Goal: Task Accomplishment & Management: Use online tool/utility

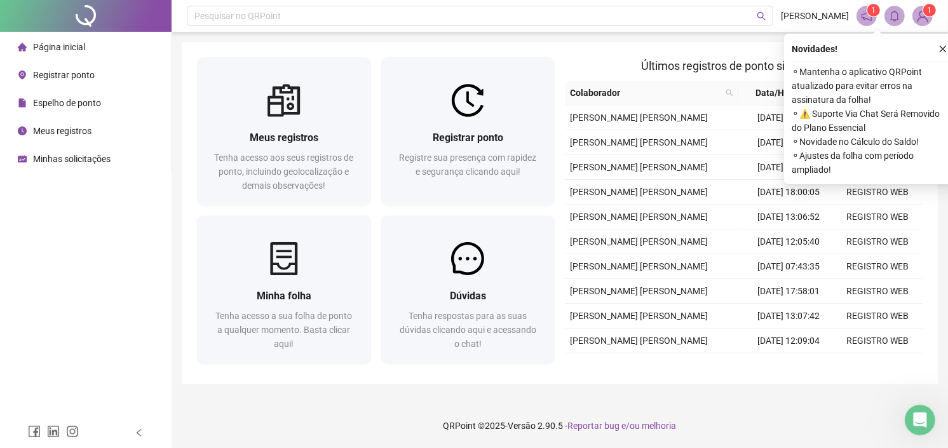
click at [919, 20] on img at bounding box center [923, 15] width 19 height 19
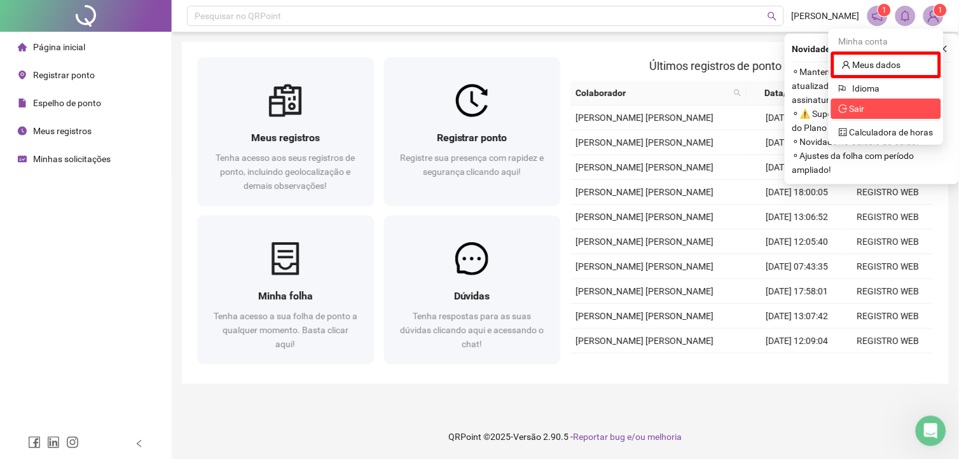
click at [845, 106] on icon "logout" at bounding box center [842, 108] width 9 height 9
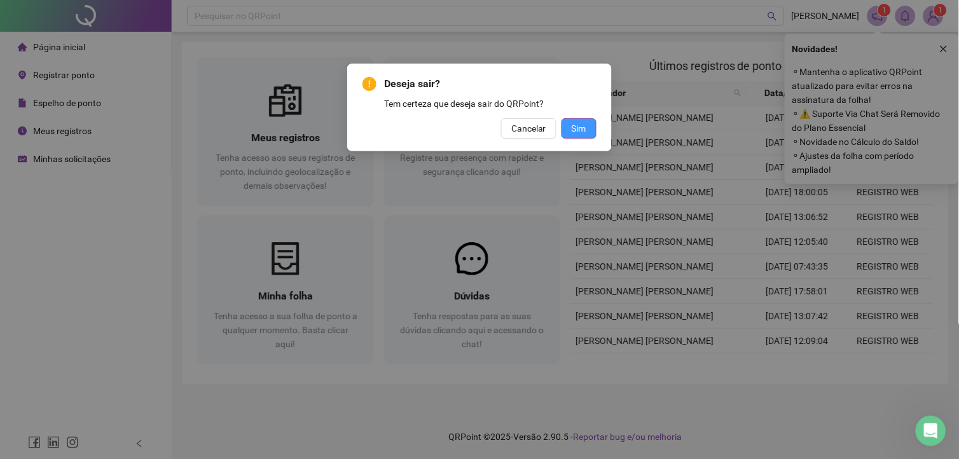
click at [581, 125] on span "Sim" at bounding box center [578, 128] width 15 height 14
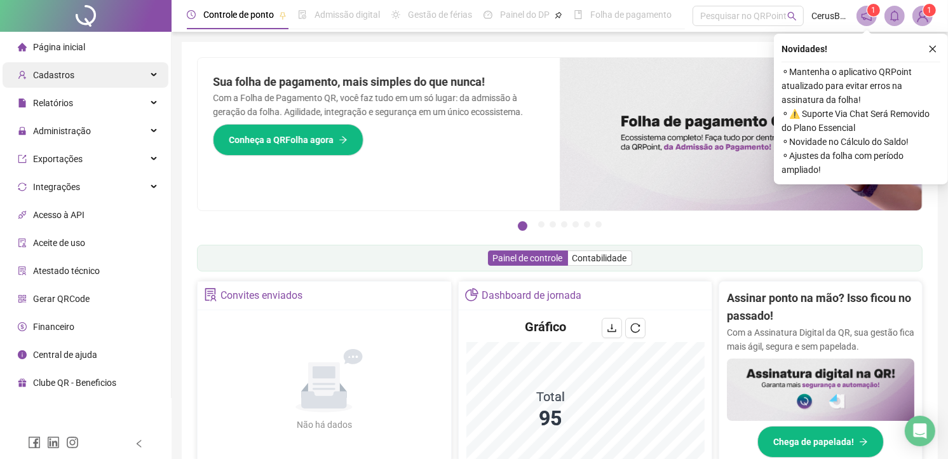
click at [78, 79] on div "Cadastros" at bounding box center [86, 74] width 166 height 25
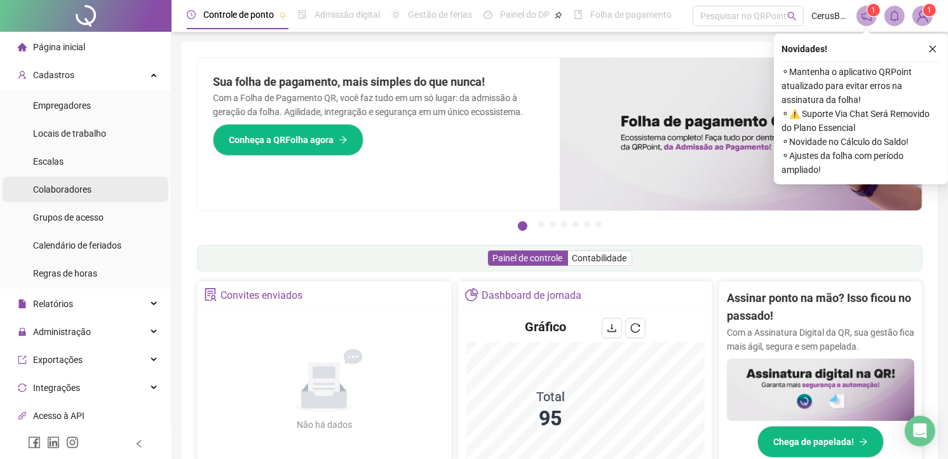
click at [85, 189] on span "Colaboradores" at bounding box center [62, 189] width 58 height 10
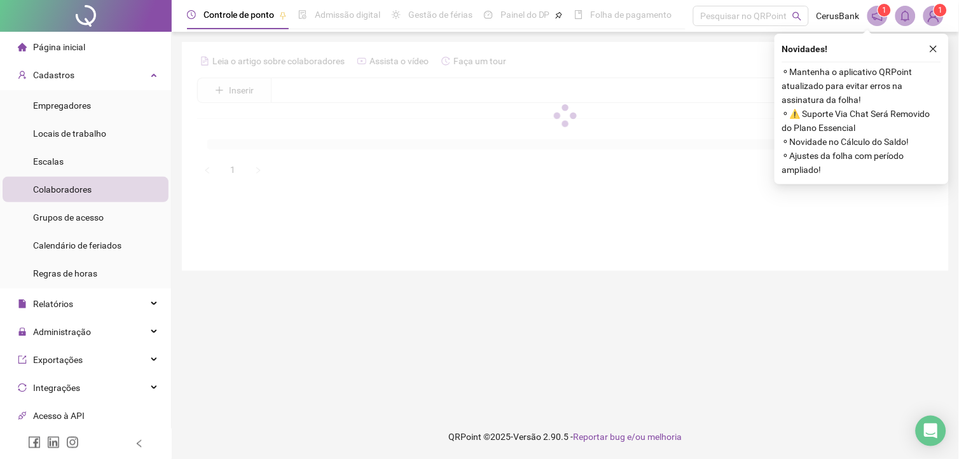
click at [397, 91] on div at bounding box center [565, 115] width 736 height 129
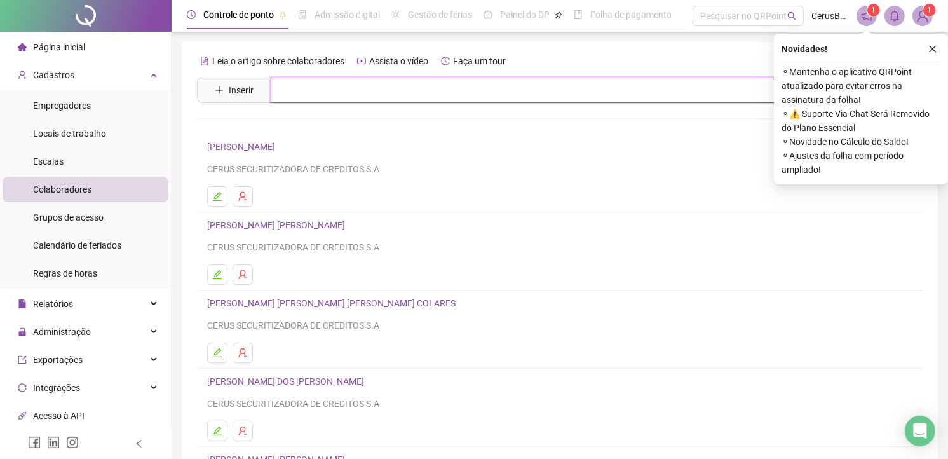
click at [391, 99] on input "text" at bounding box center [569, 90] width 597 height 25
type input "****"
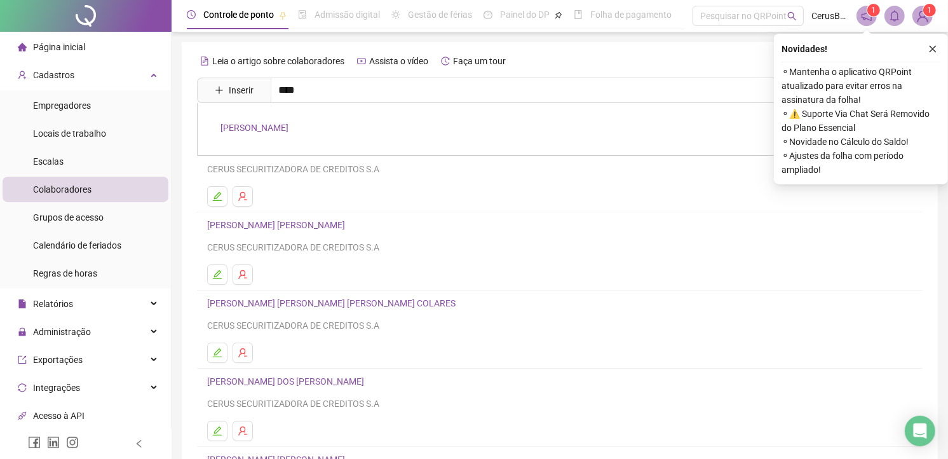
click at [263, 128] on link "RANY CANDIDO CARVALHO" at bounding box center [255, 128] width 68 height 10
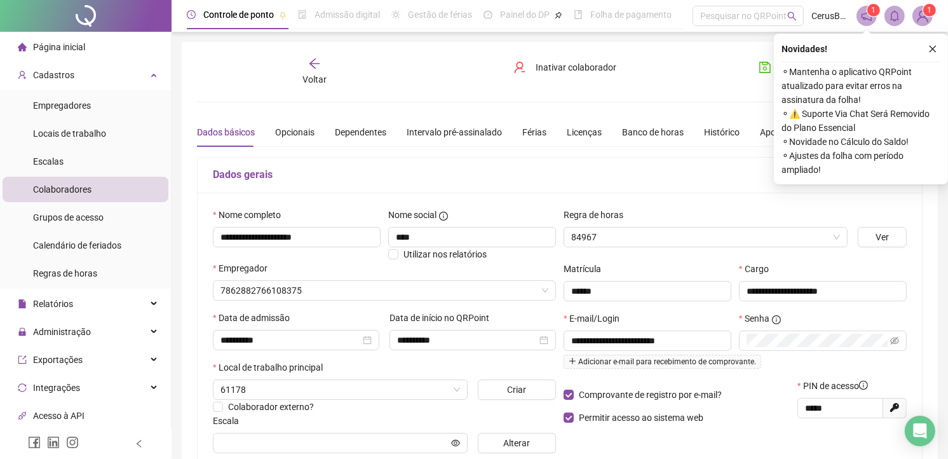
type input "**********"
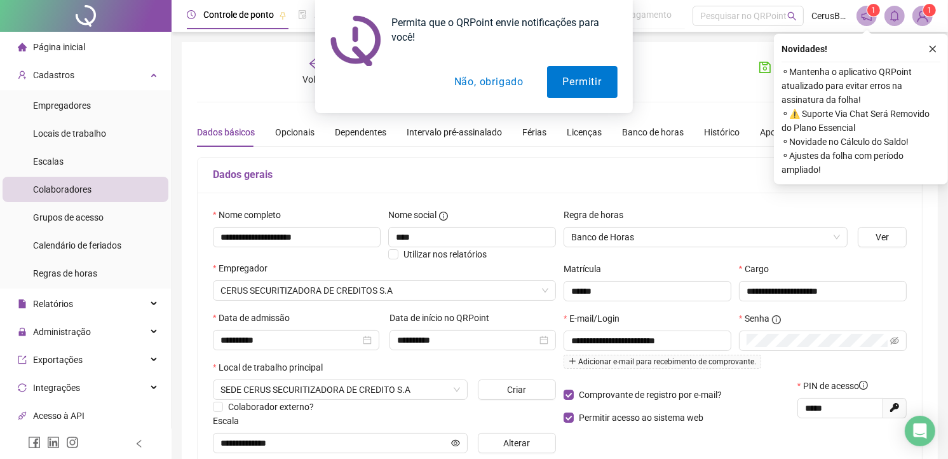
click at [512, 81] on button "Não, obrigado" at bounding box center [489, 82] width 101 height 32
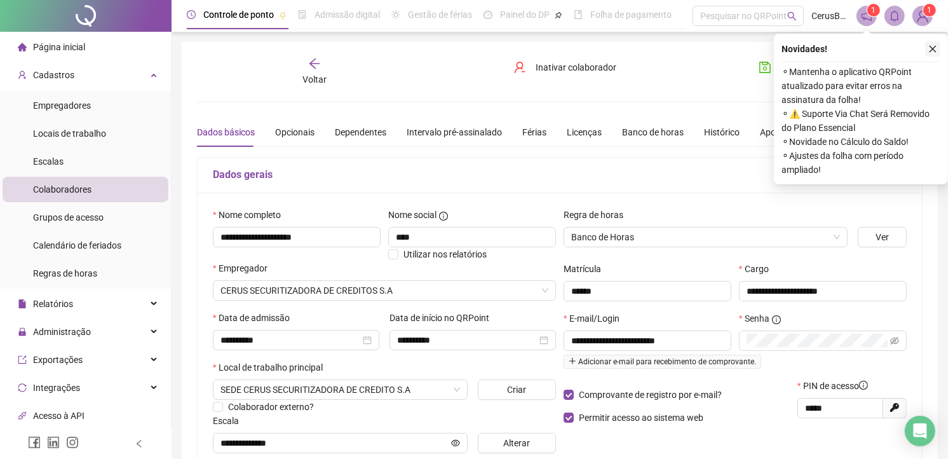
click at [930, 47] on icon "close" at bounding box center [933, 48] width 9 height 9
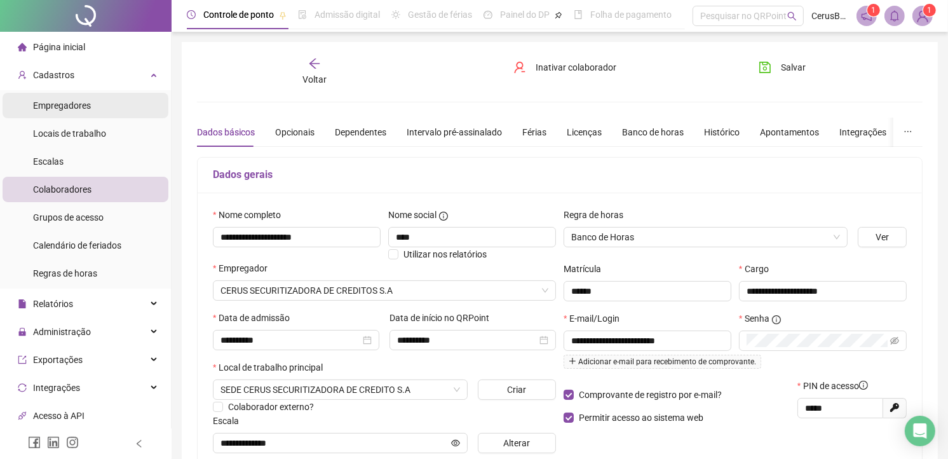
click at [97, 106] on li "Empregadores" at bounding box center [86, 105] width 166 height 25
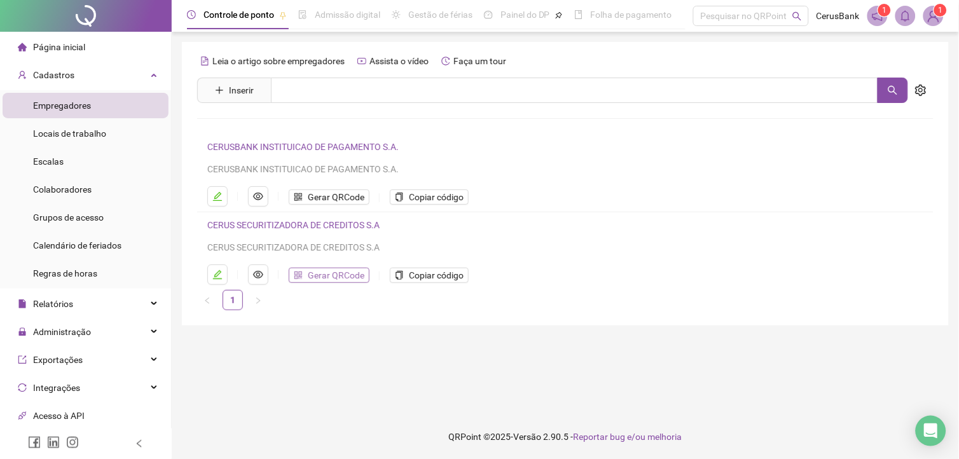
click at [348, 281] on span "Gerar QRCode" at bounding box center [336, 275] width 57 height 14
